Goal: Task Accomplishment & Management: Manage account settings

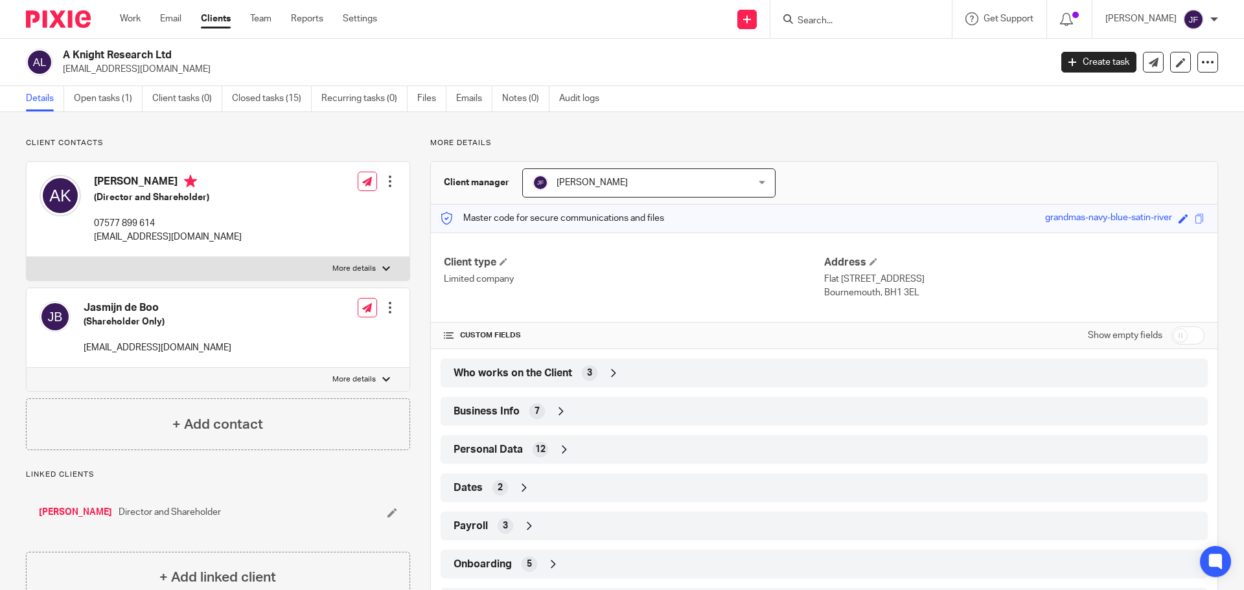
drag, startPoint x: 0, startPoint y: 0, endPoint x: 75, endPoint y: 16, distance: 76.1
click at [75, 16] on img at bounding box center [58, 18] width 65 height 17
click at [66, 19] on img at bounding box center [58, 18] width 65 height 17
click at [56, 29] on div at bounding box center [53, 19] width 107 height 38
click at [54, 21] on img at bounding box center [58, 18] width 65 height 17
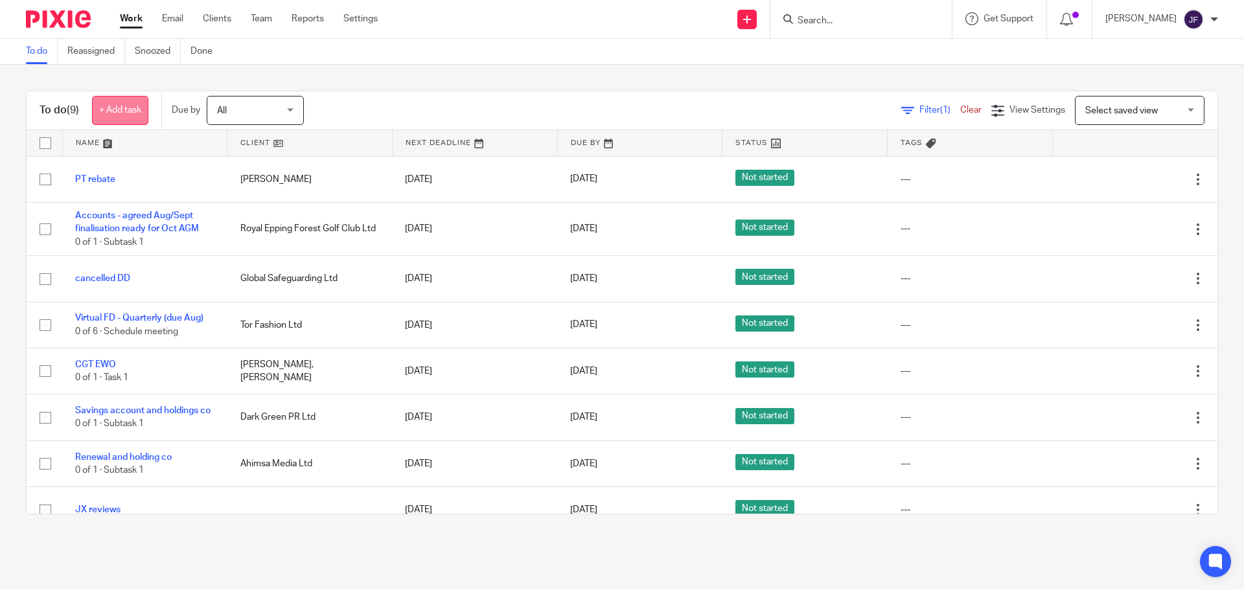
click at [124, 104] on link "+ Add task" at bounding box center [120, 110] width 56 height 29
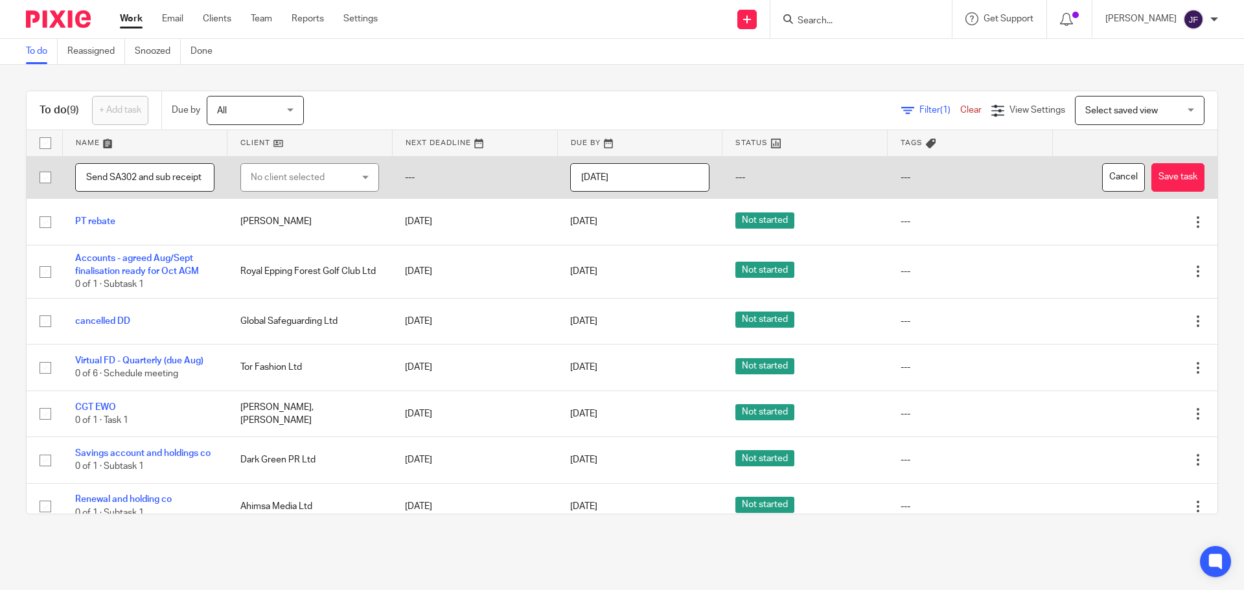
scroll to position [0, 3]
type input "Send SA302 and sub receipt"
click at [297, 167] on div "No client selected" at bounding box center [302, 177] width 102 height 27
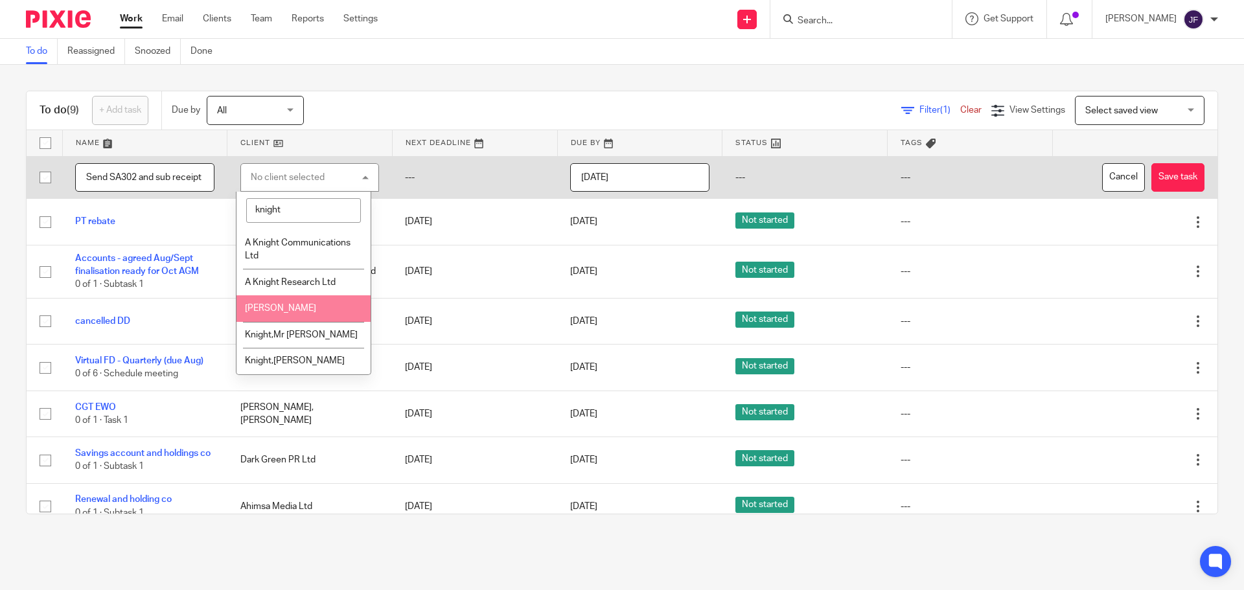
type input "knight"
click at [284, 305] on span "[PERSON_NAME]" at bounding box center [280, 308] width 71 height 9
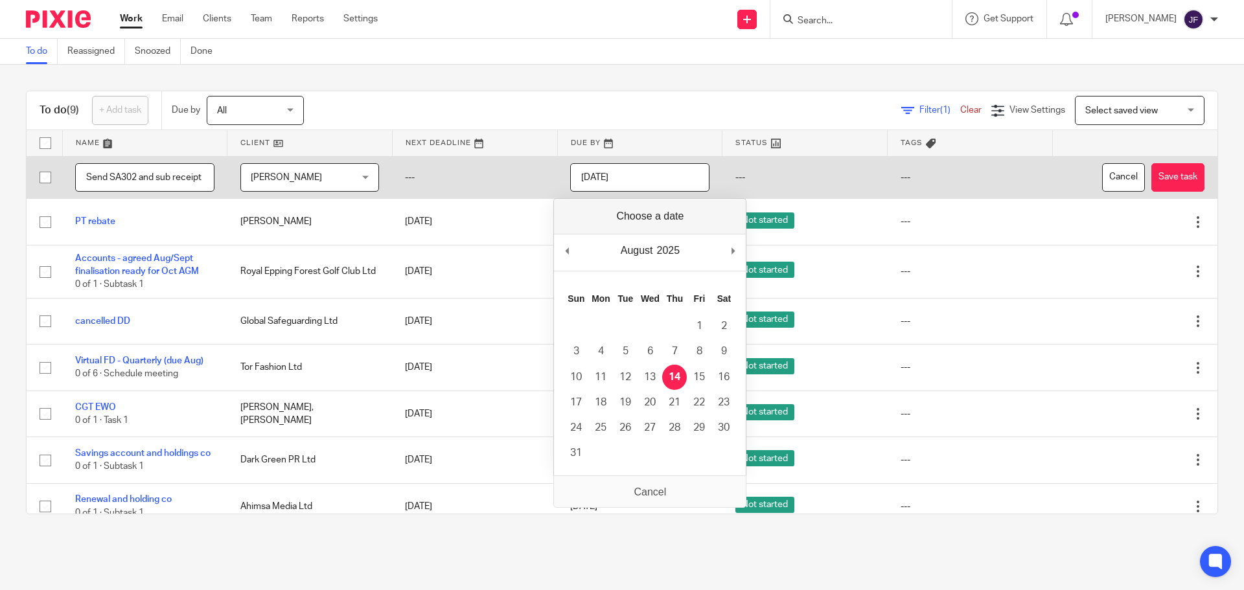
click at [668, 179] on input "[DATE]" at bounding box center [639, 177] width 139 height 29
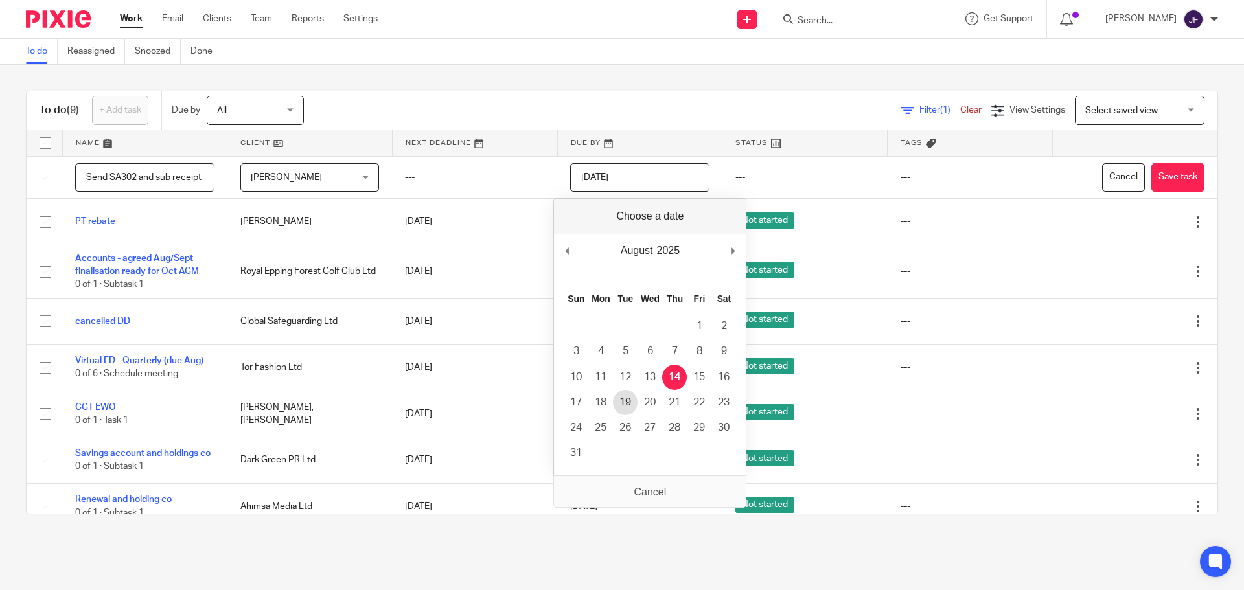
type input "2025-08-19"
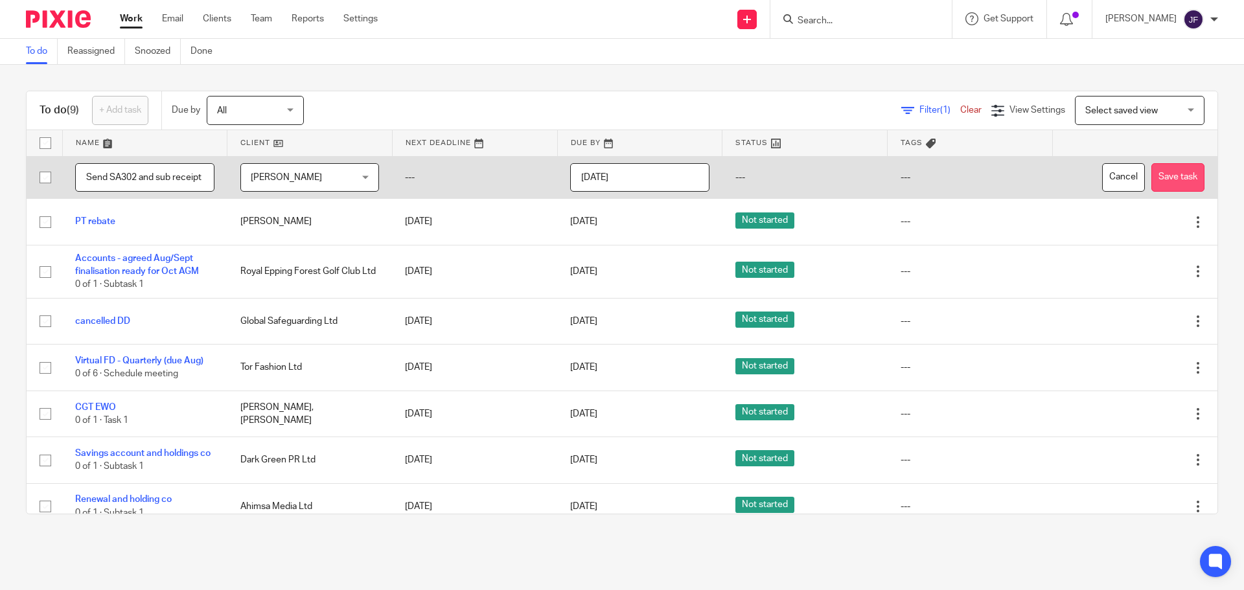
click at [1161, 180] on button "Save task" at bounding box center [1178, 177] width 53 height 29
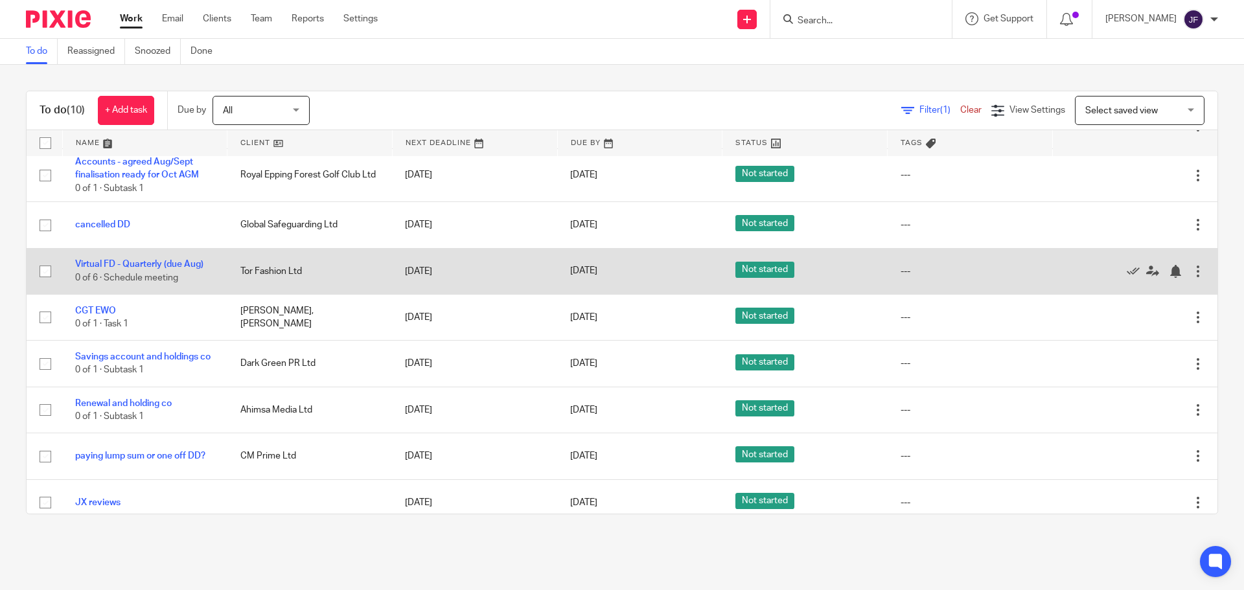
scroll to position [119, 0]
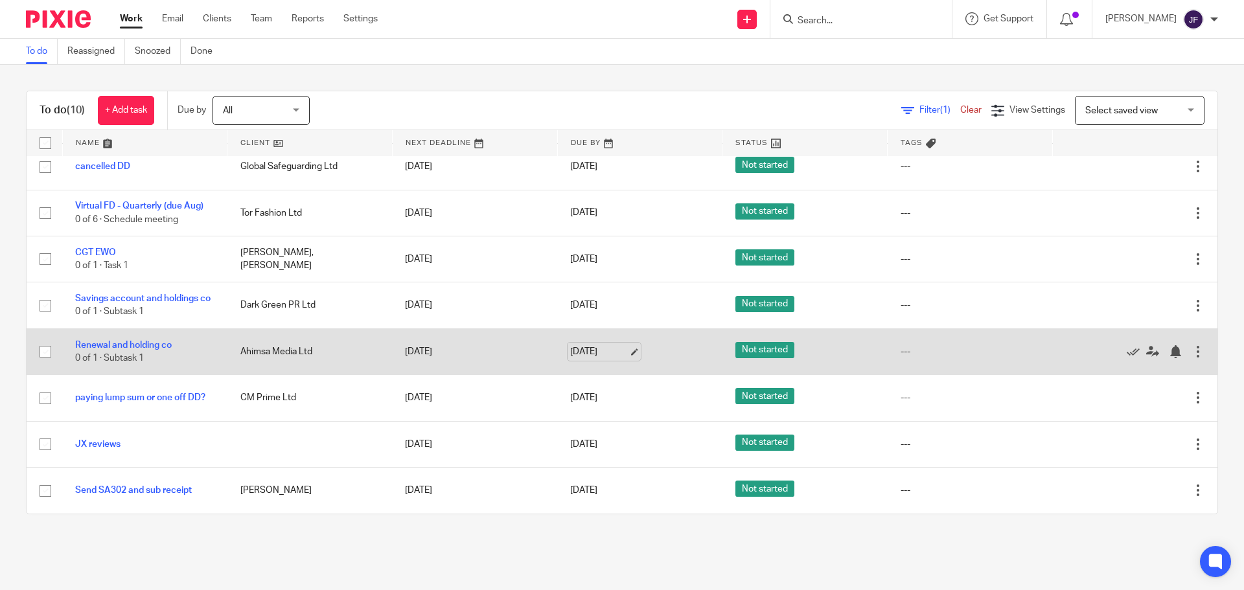
click at [570, 353] on link "[DATE]" at bounding box center [599, 352] width 58 height 14
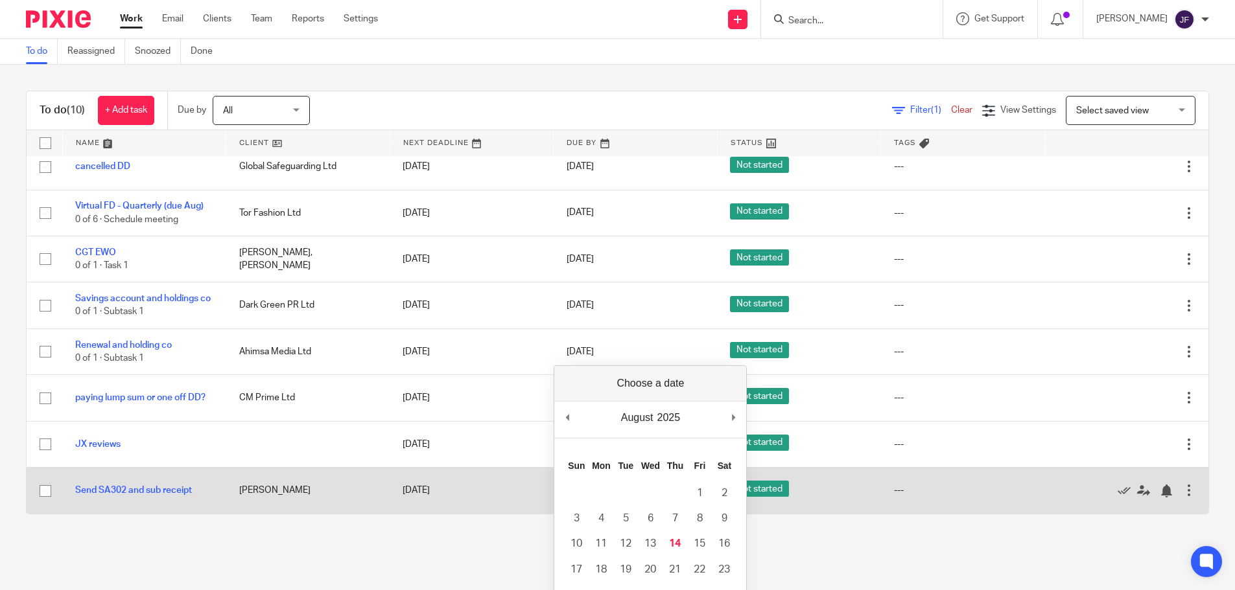
click at [461, 509] on td "19 Aug 2025" at bounding box center [472, 491] width 164 height 46
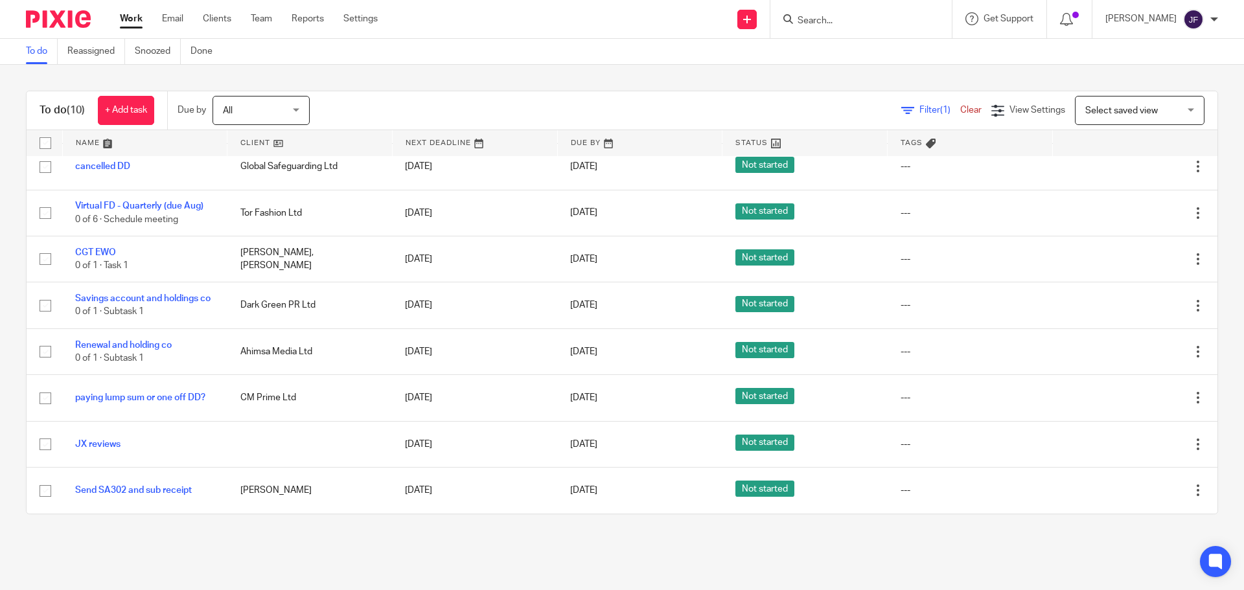
click at [477, 531] on div "To do (10) + Add task Due by All All Today Tomorrow This week Next week This mo…" at bounding box center [622, 303] width 1244 height 476
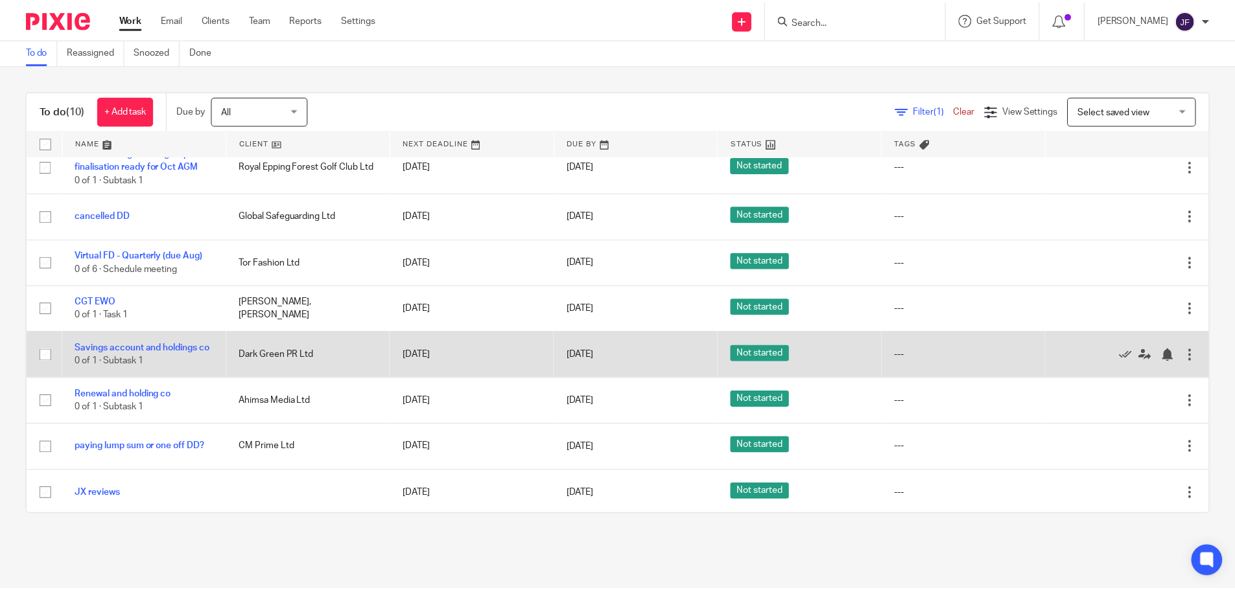
scroll to position [54, 0]
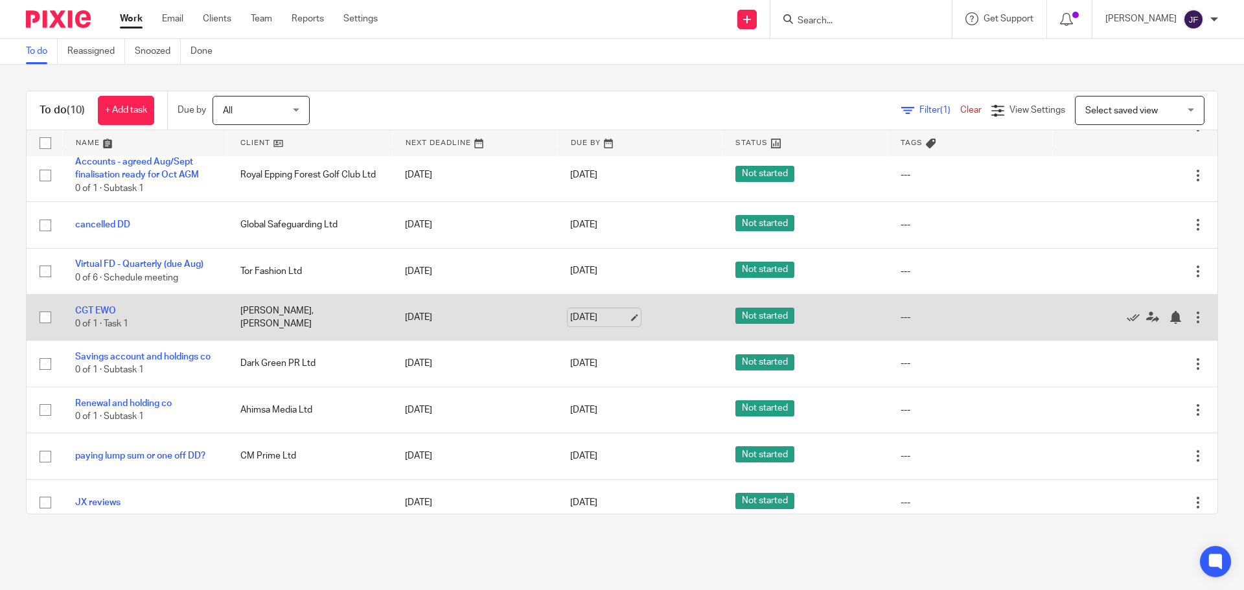
click at [575, 314] on link "[DATE]" at bounding box center [599, 318] width 58 height 14
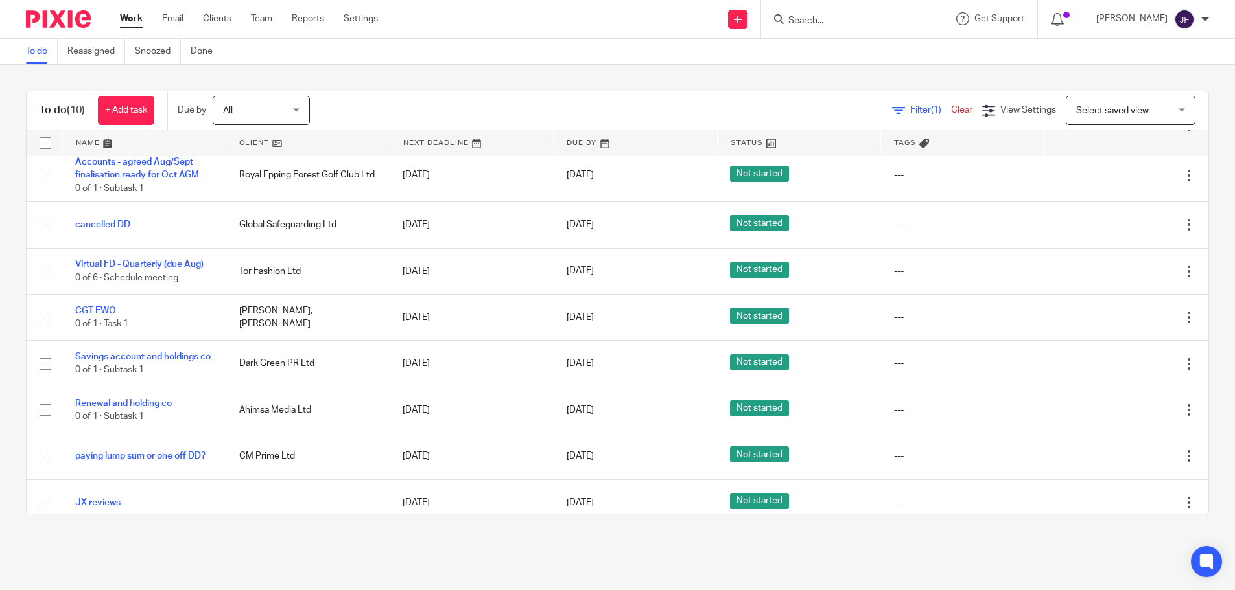
scroll to position [0, 0]
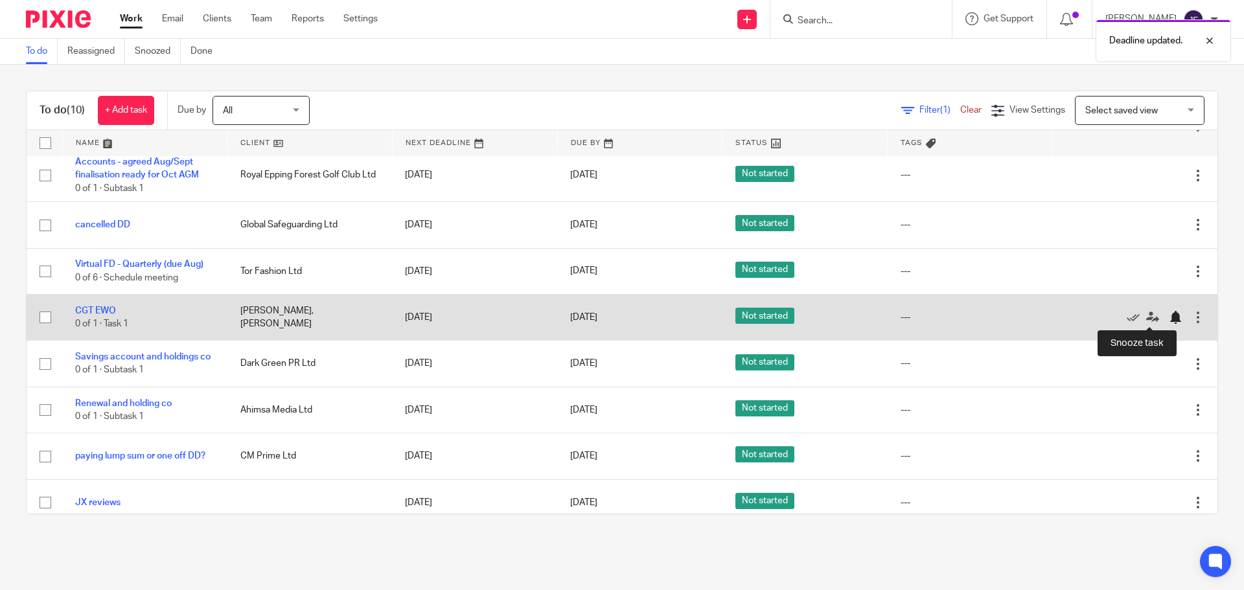
click at [1169, 314] on div at bounding box center [1175, 317] width 13 height 13
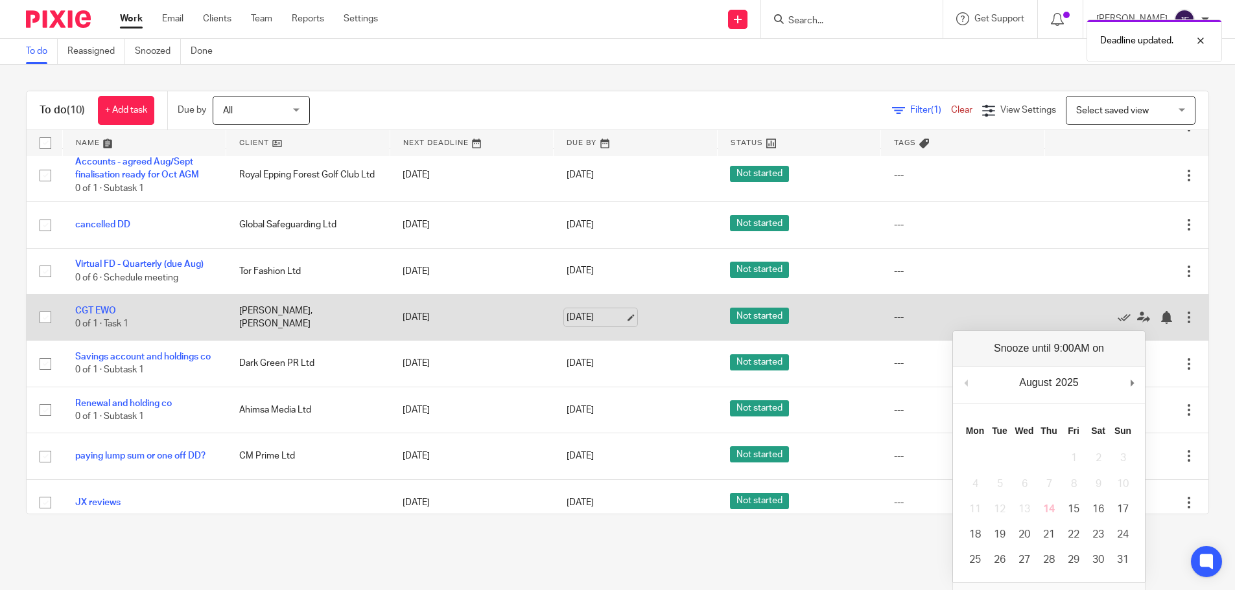
click at [603, 319] on link "29 Aug 2025" at bounding box center [595, 318] width 58 height 14
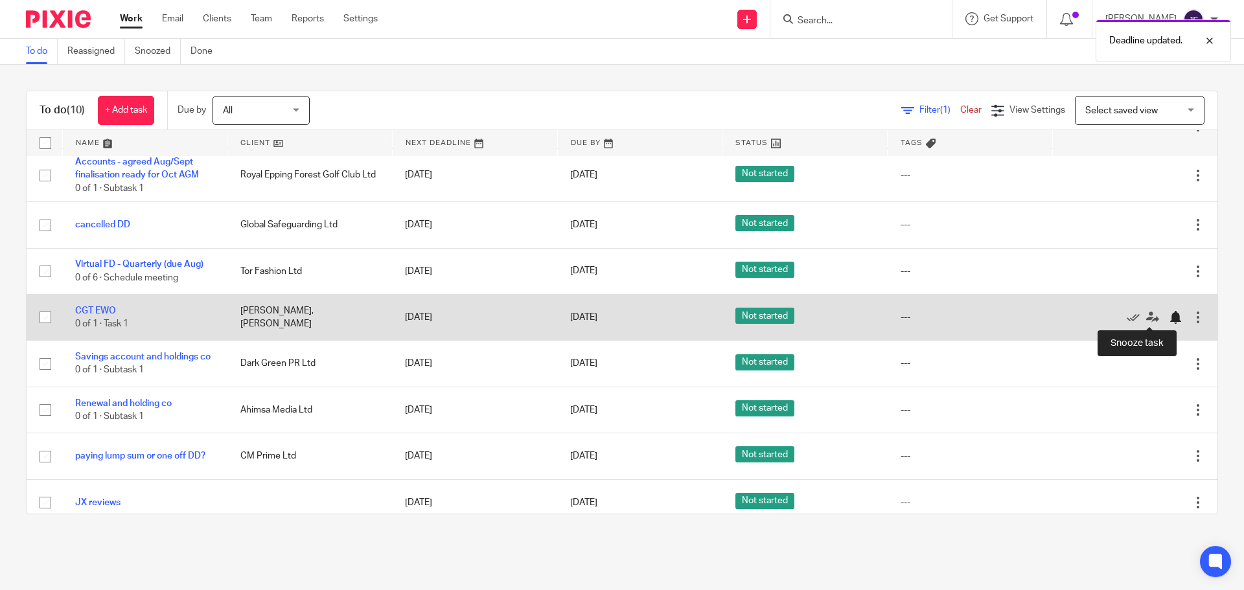
click at [1169, 319] on div at bounding box center [1175, 317] width 13 height 13
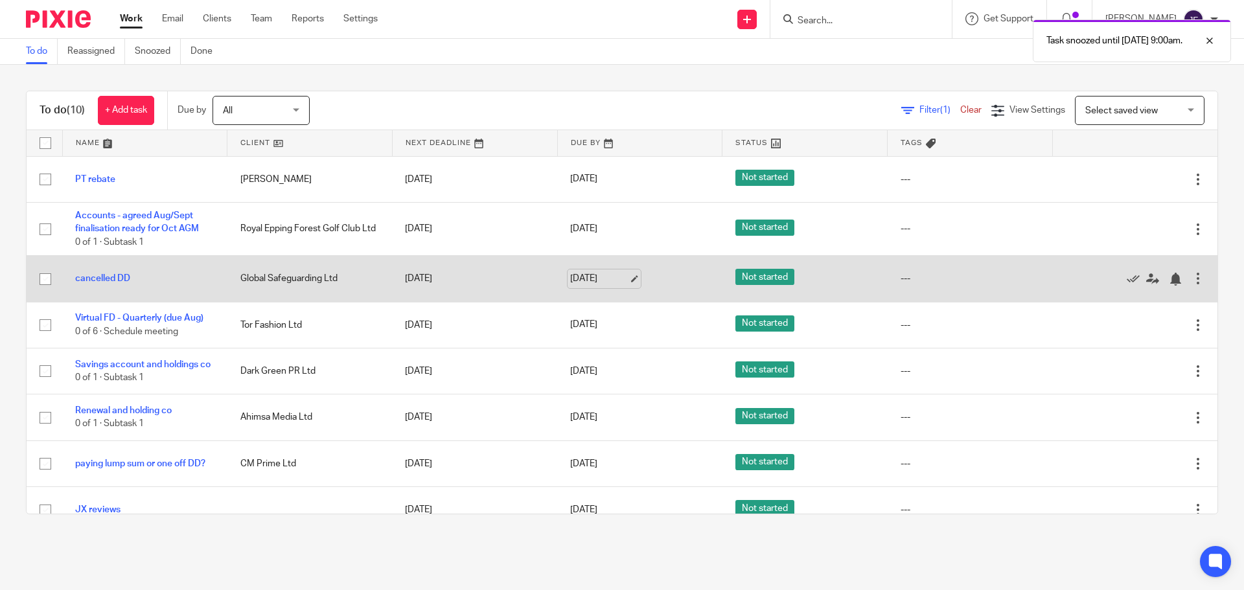
click at [574, 277] on link "[DATE]" at bounding box center [599, 279] width 58 height 14
click at [1169, 279] on div at bounding box center [1175, 279] width 13 height 13
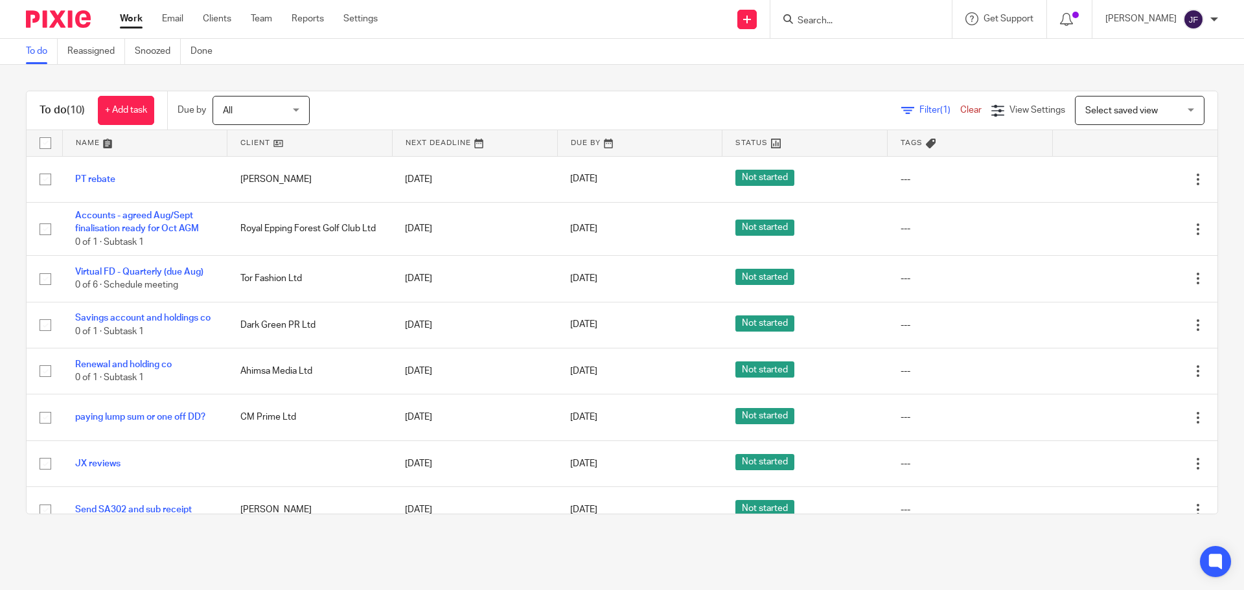
click at [59, 16] on img at bounding box center [58, 18] width 65 height 17
click at [836, 22] on input "Search" at bounding box center [855, 22] width 117 height 12
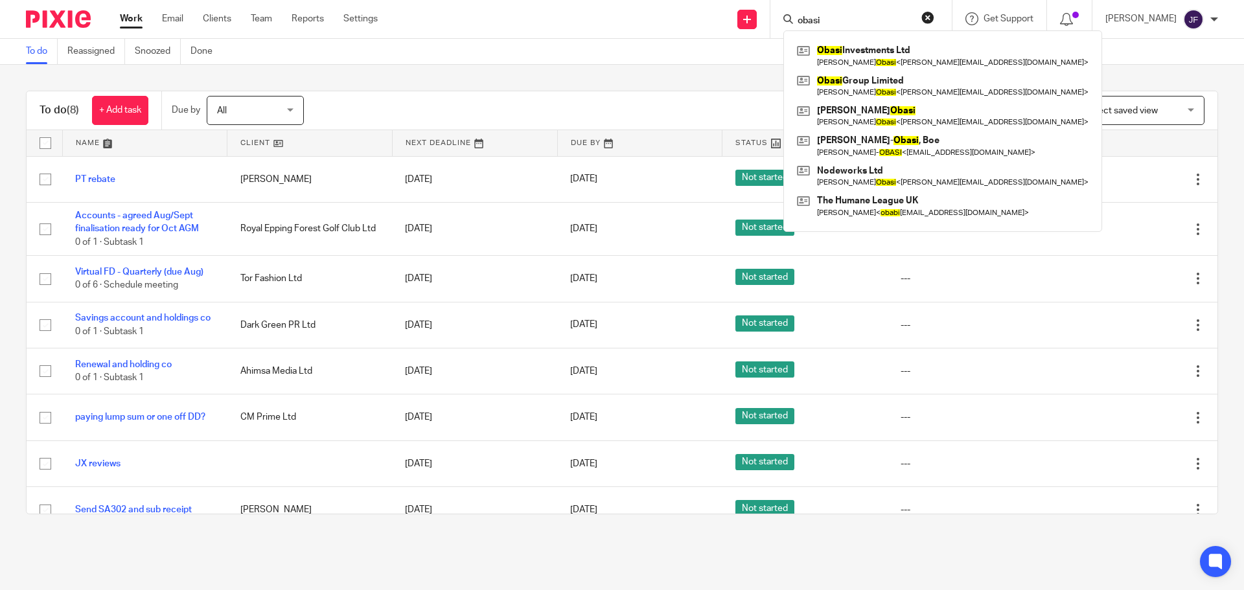
type input "obasi"
click at [111, 101] on link "+ Add task" at bounding box center [120, 110] width 56 height 29
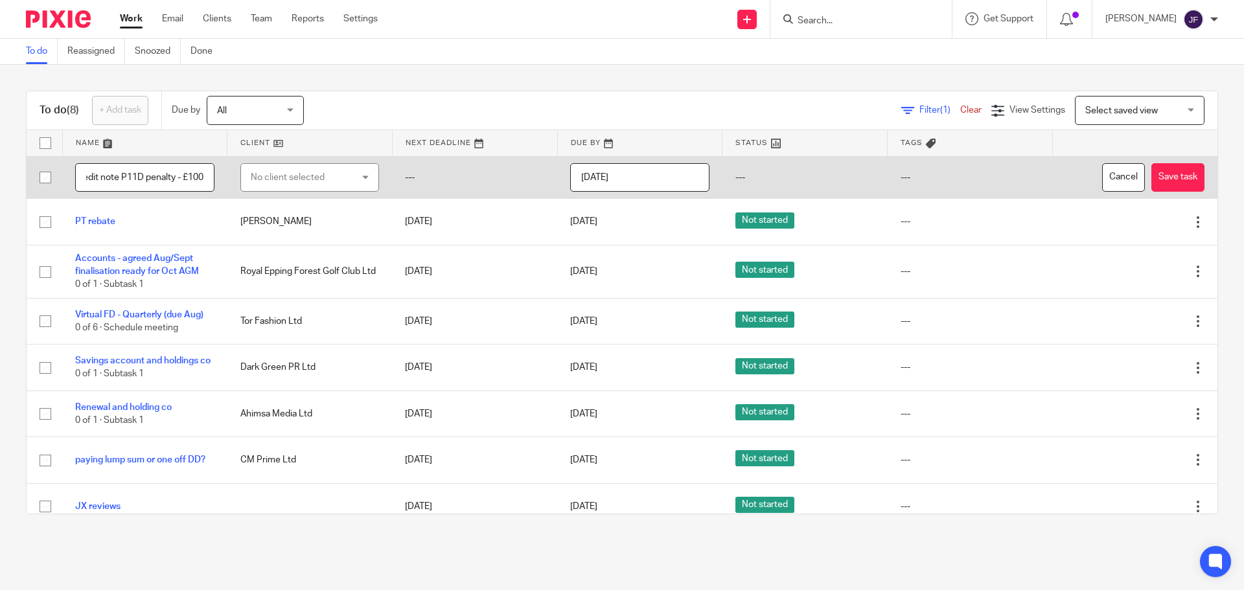
scroll to position [0, 18]
type input "Credit note P11D penalty - £100"
click at [261, 173] on div "No client selected" at bounding box center [302, 177] width 102 height 27
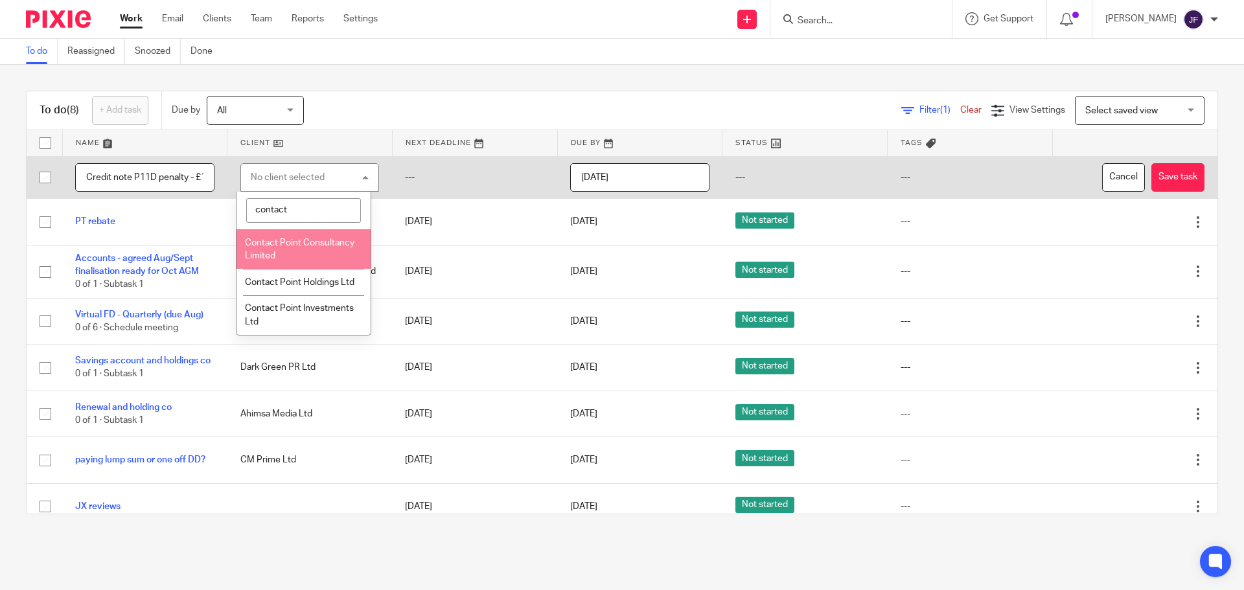
type input "contact"
click at [257, 242] on span "Contact Point Consultancy Limited" at bounding box center [300, 250] width 110 height 23
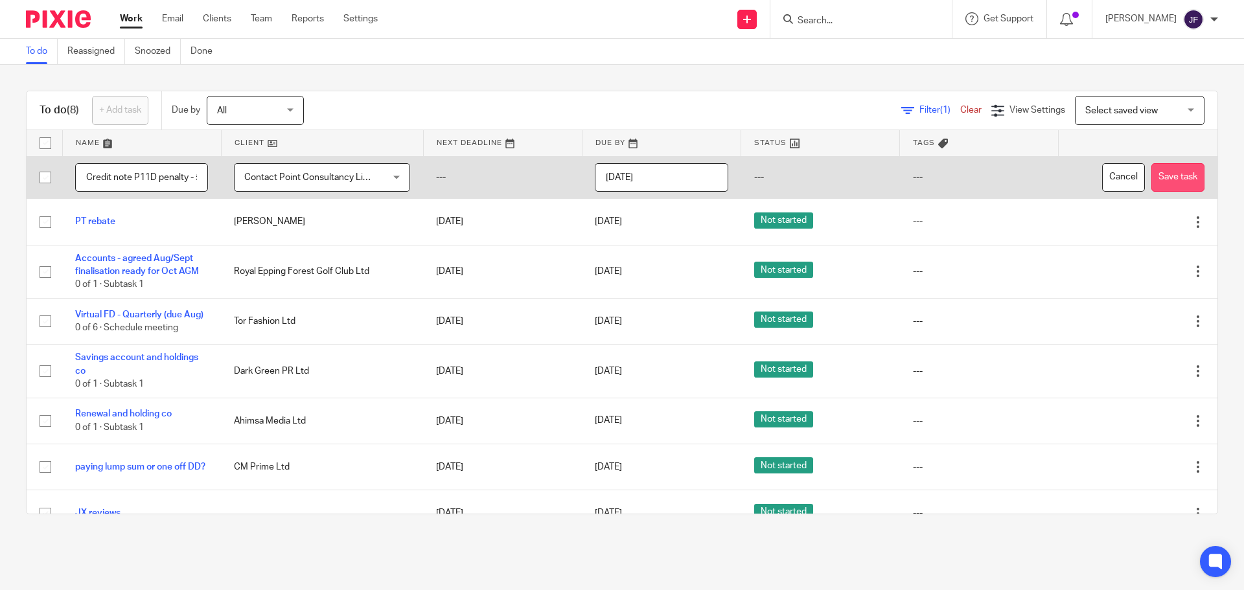
click at [1160, 181] on button "Save task" at bounding box center [1178, 177] width 53 height 29
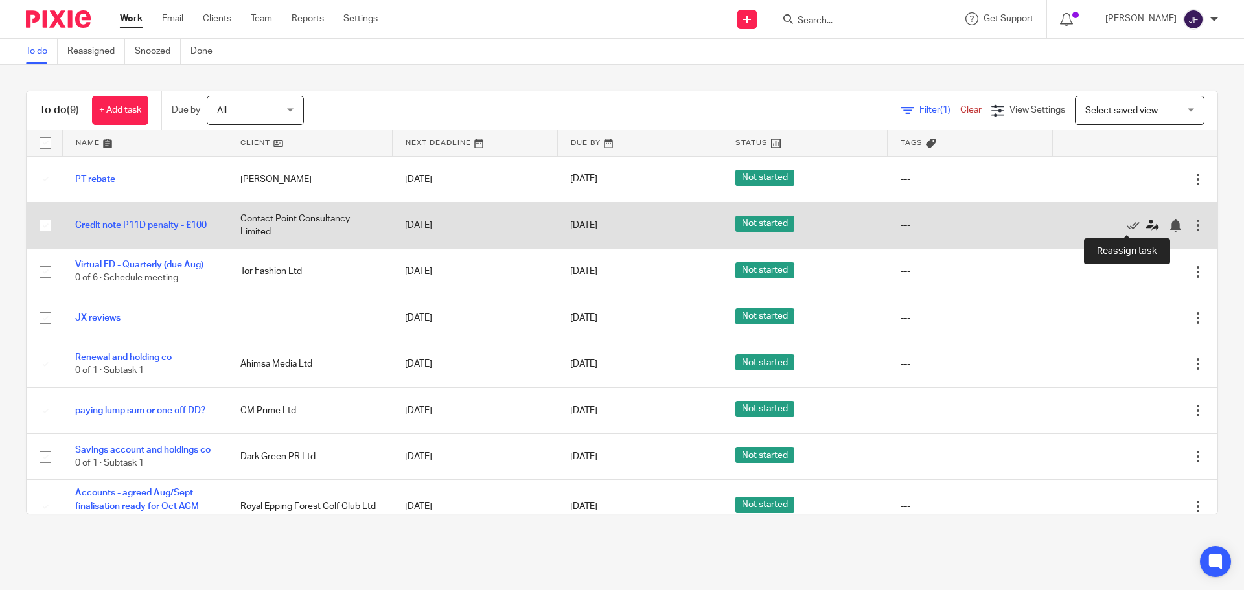
click at [1147, 224] on icon at bounding box center [1153, 225] width 13 height 13
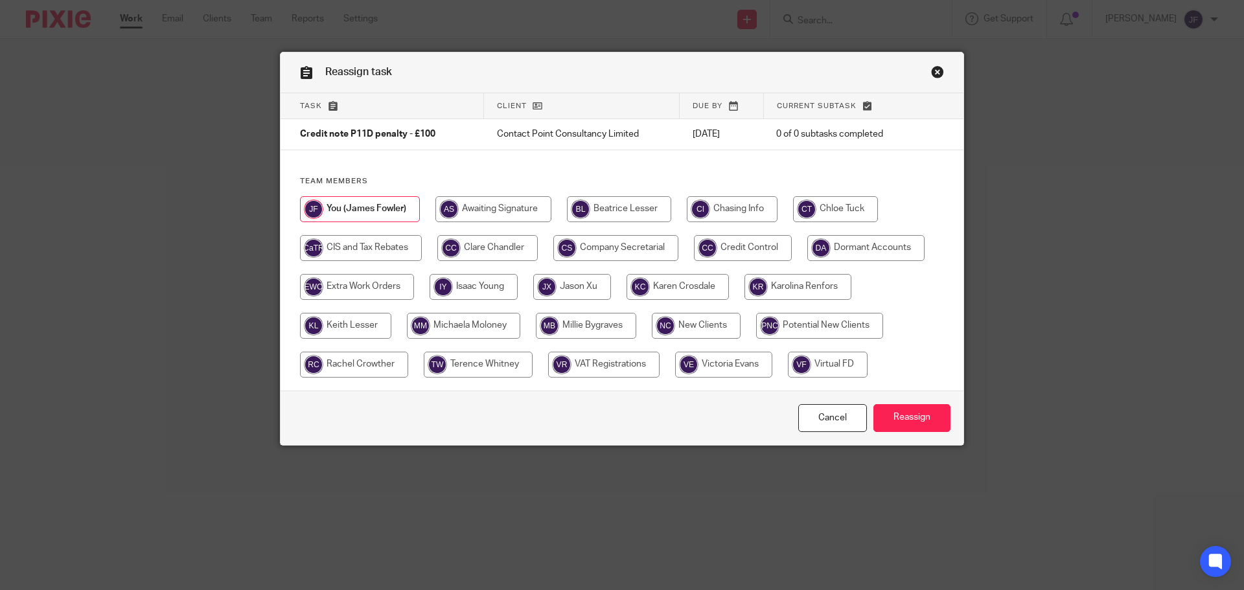
click at [334, 329] on input "radio" at bounding box center [345, 326] width 91 height 26
radio input "true"
click at [922, 416] on input "Reassign" at bounding box center [912, 418] width 77 height 28
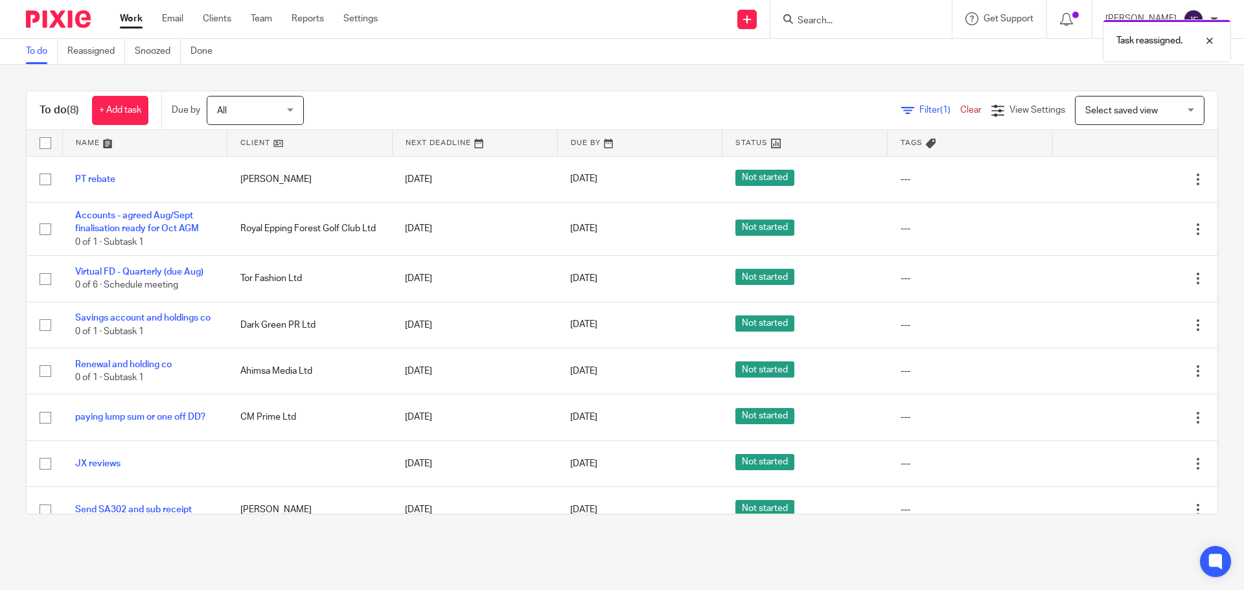
click at [54, 16] on img at bounding box center [58, 18] width 65 height 17
click at [848, 19] on input "Search" at bounding box center [855, 22] width 117 height 12
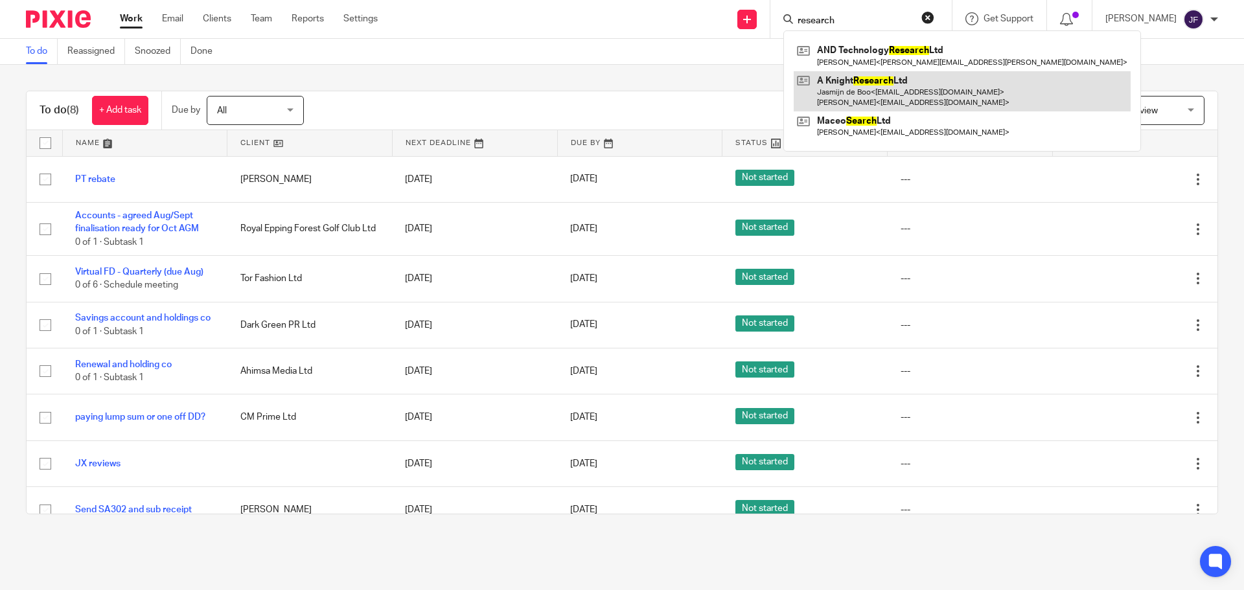
type input "research"
click at [861, 82] on link at bounding box center [962, 91] width 337 height 40
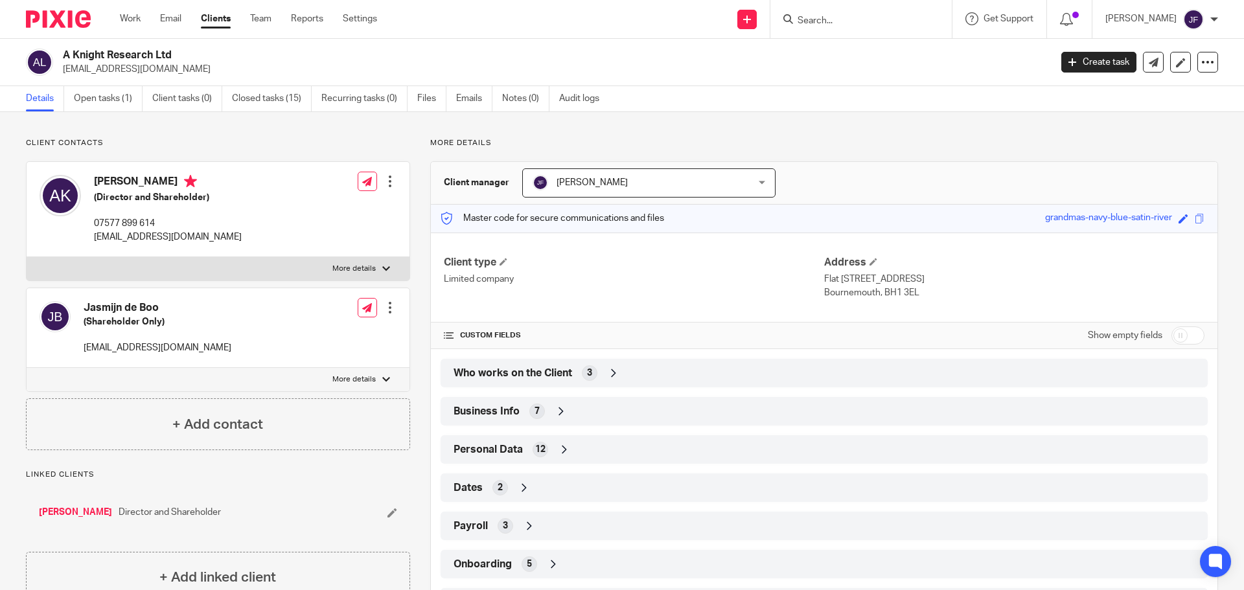
click at [853, 14] on form at bounding box center [866, 19] width 138 height 16
click at [854, 19] on input "Search" at bounding box center [855, 22] width 117 height 12
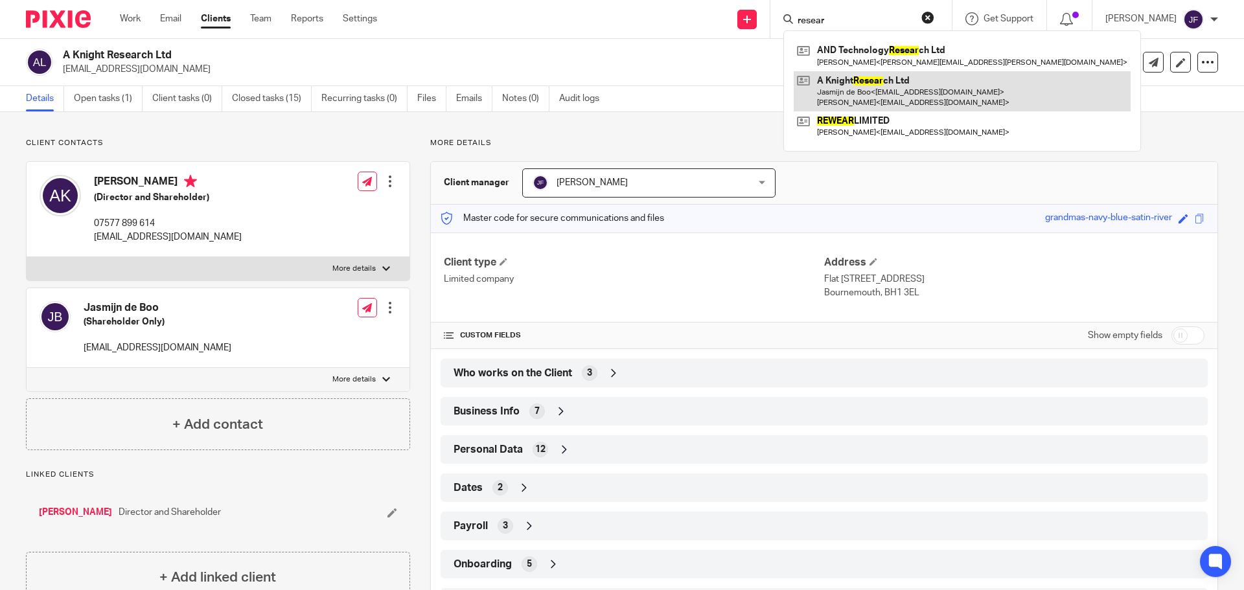
type input "resear"
click at [892, 100] on link at bounding box center [962, 91] width 337 height 40
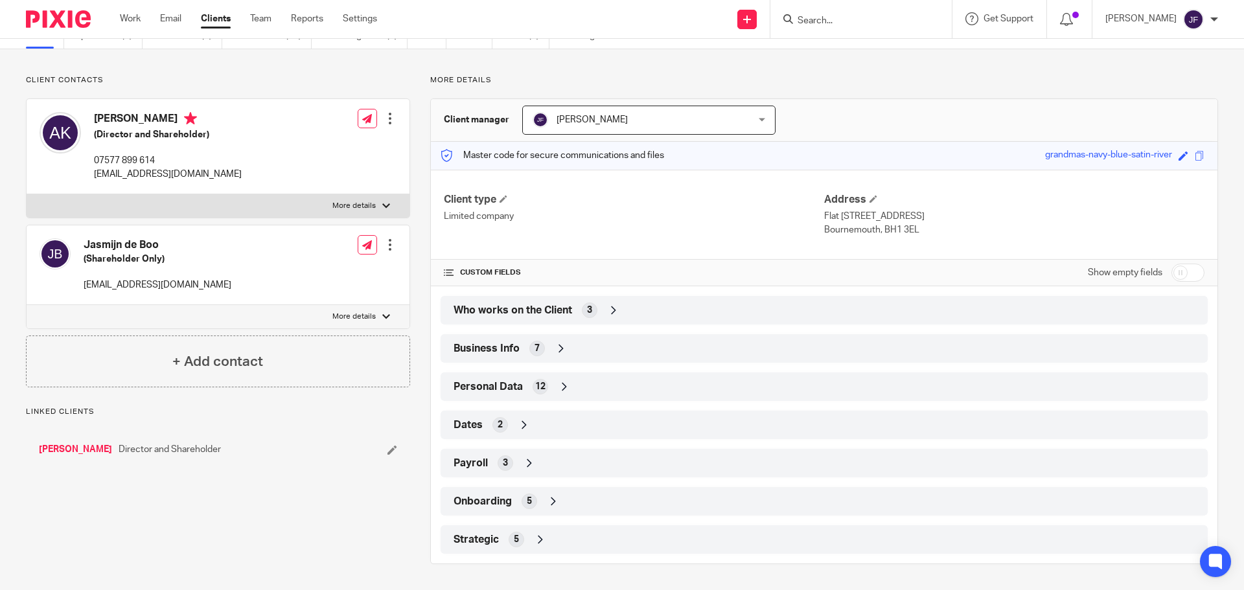
click at [484, 541] on span "Strategic" at bounding box center [476, 540] width 45 height 14
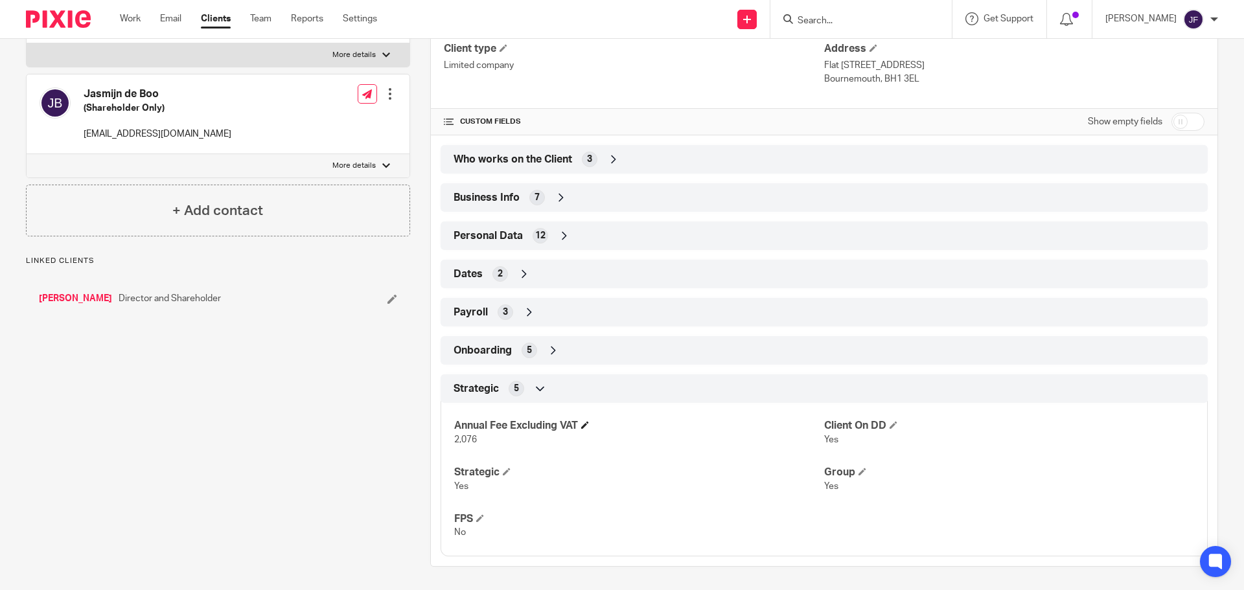
scroll to position [216, 0]
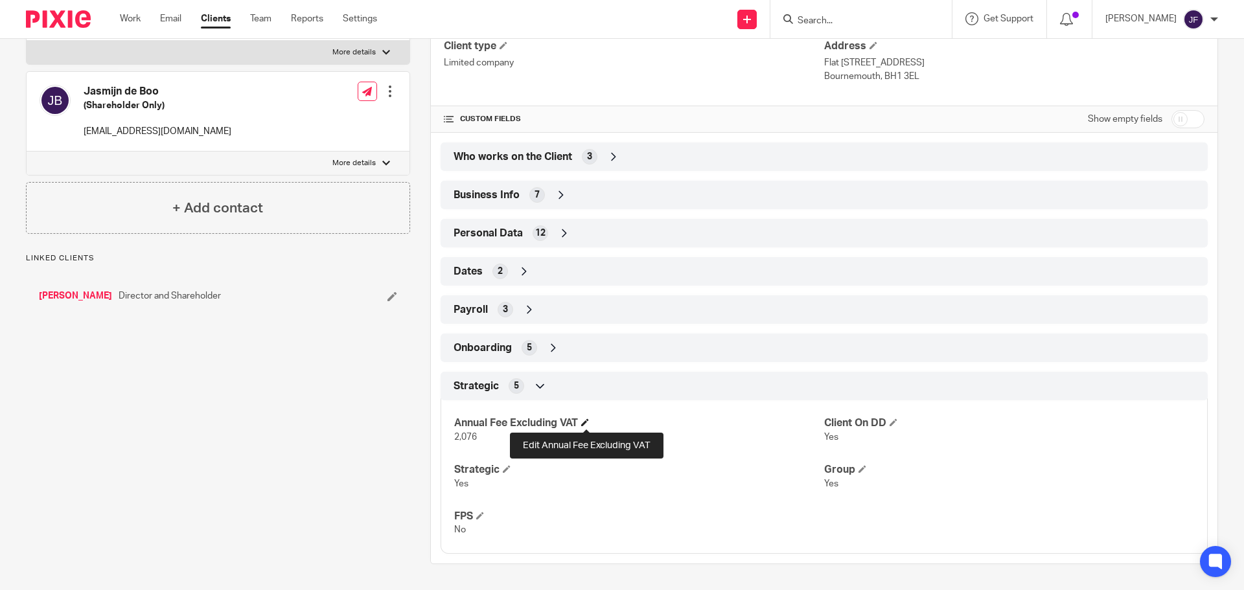
click at [584, 423] on span at bounding box center [585, 423] width 8 height 8
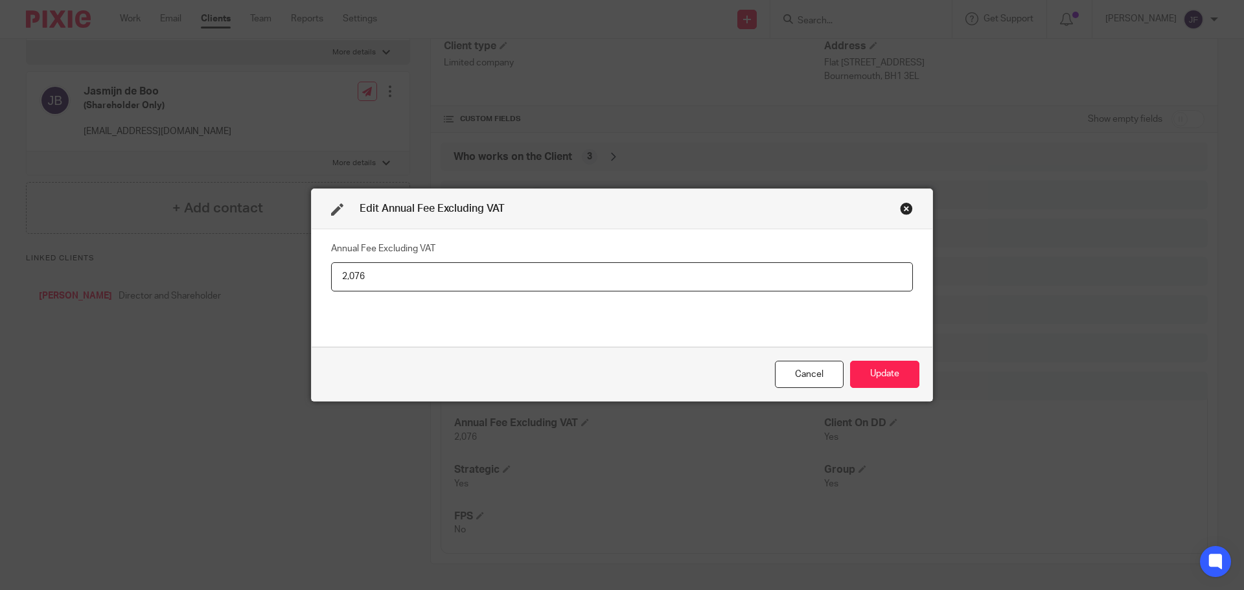
click at [520, 272] on input "2,076" at bounding box center [622, 276] width 582 height 29
type input "2,184"
click at [863, 382] on button "Update" at bounding box center [884, 375] width 69 height 28
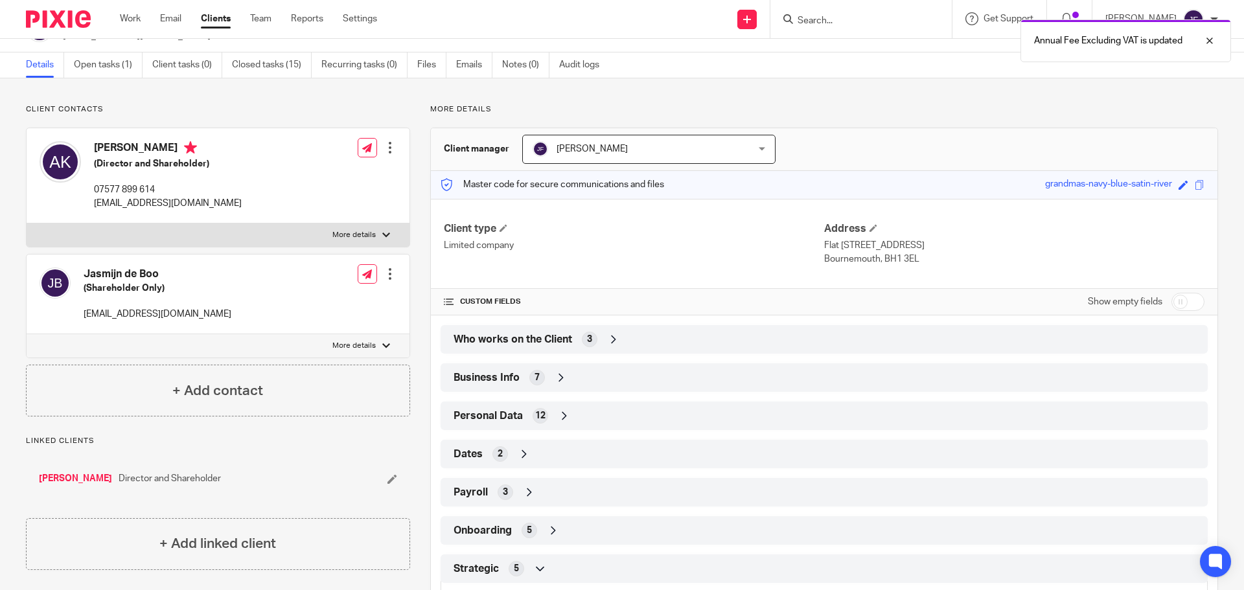
scroll to position [0, 0]
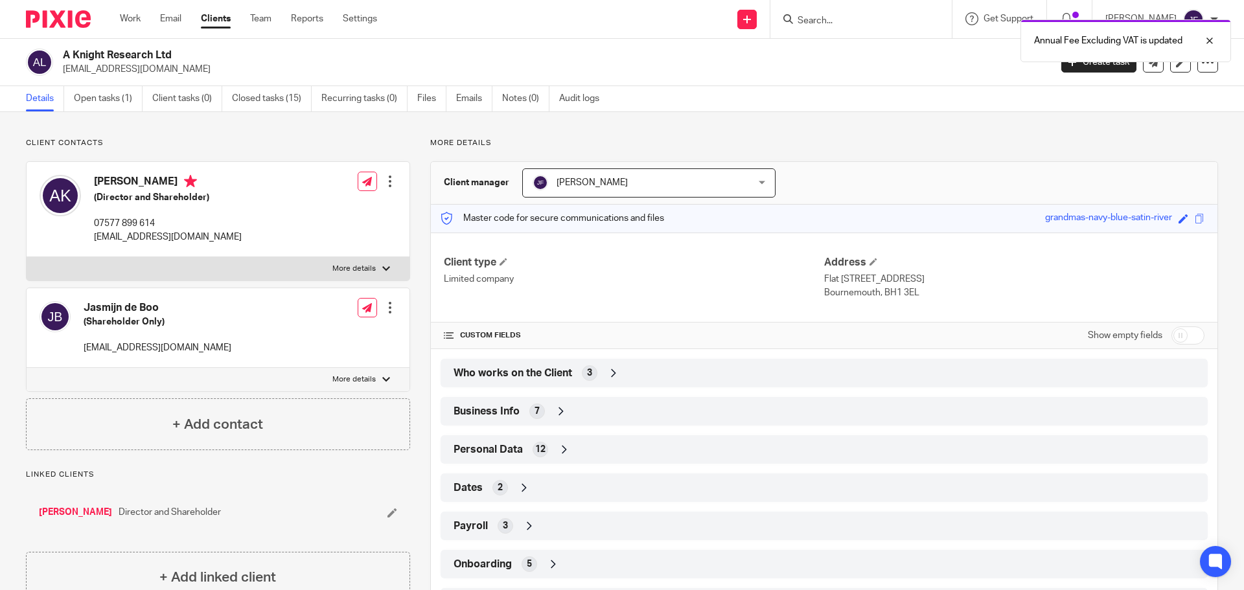
click at [76, 23] on img at bounding box center [58, 18] width 65 height 17
